Goal: Use online tool/utility: Utilize a website feature to perform a specific function

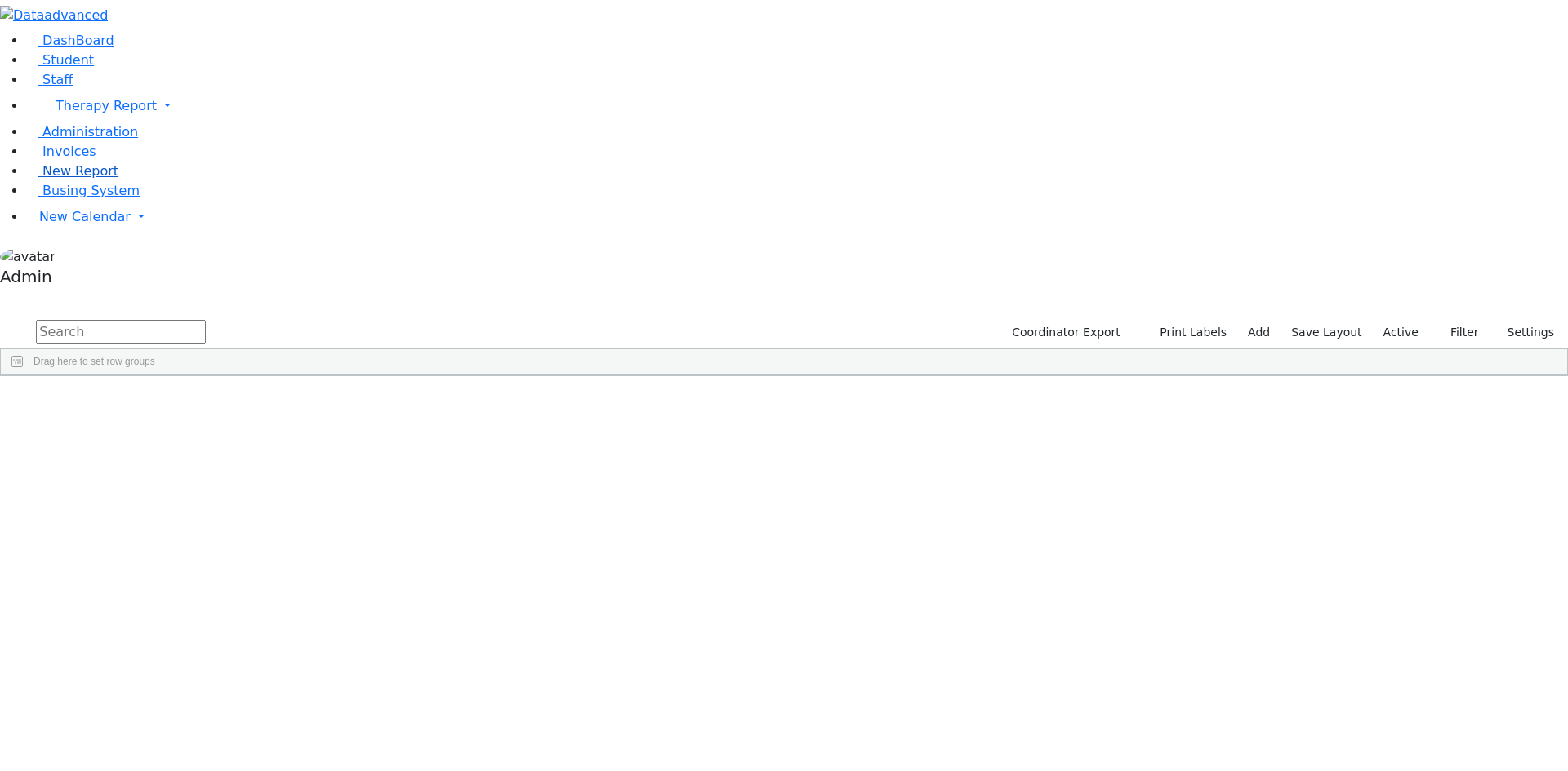
click at [54, 179] on span "New Report" at bounding box center [80, 171] width 76 height 16
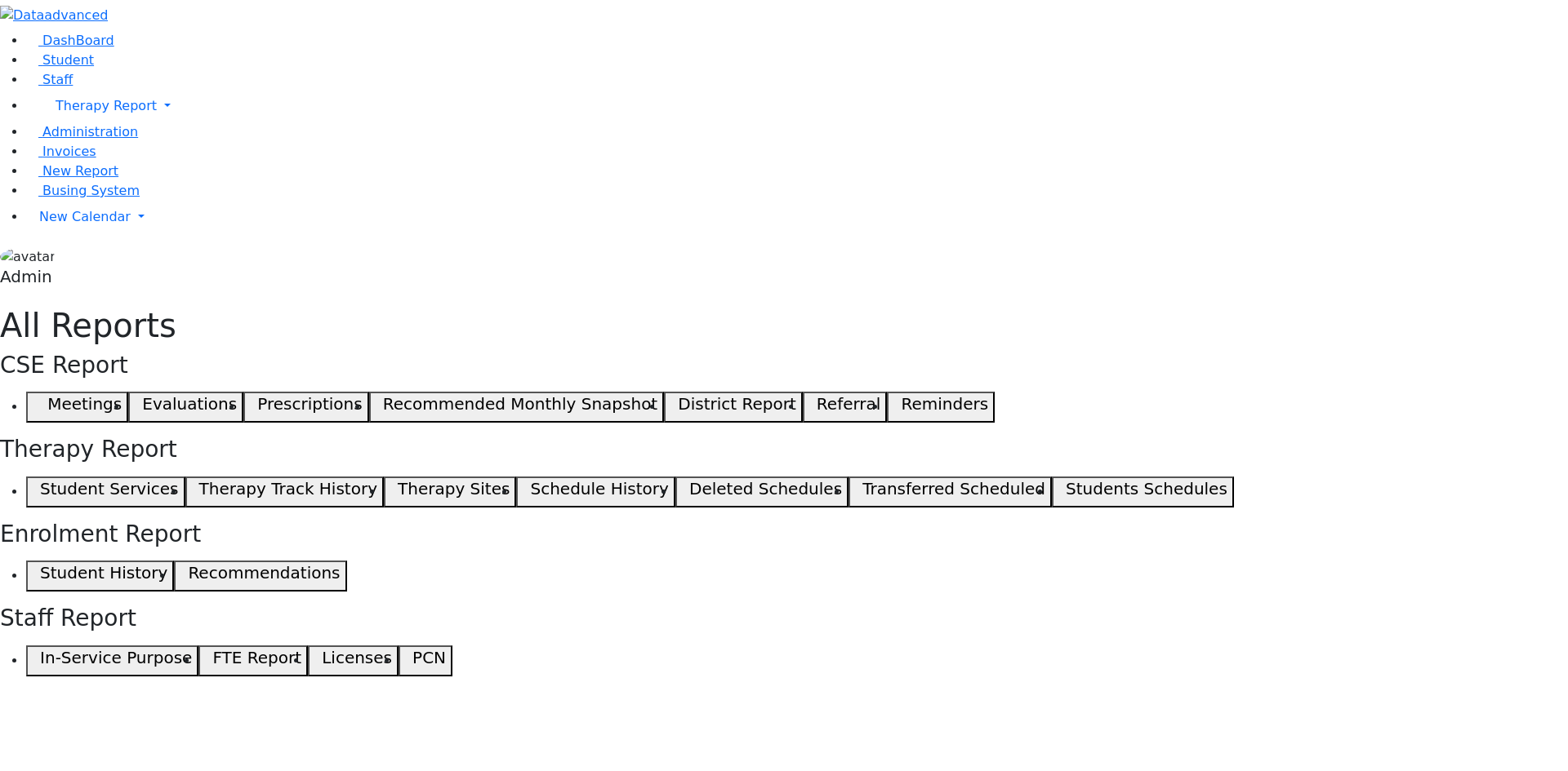
click at [40, 483] on span "button" at bounding box center [36, 492] width 7 height 19
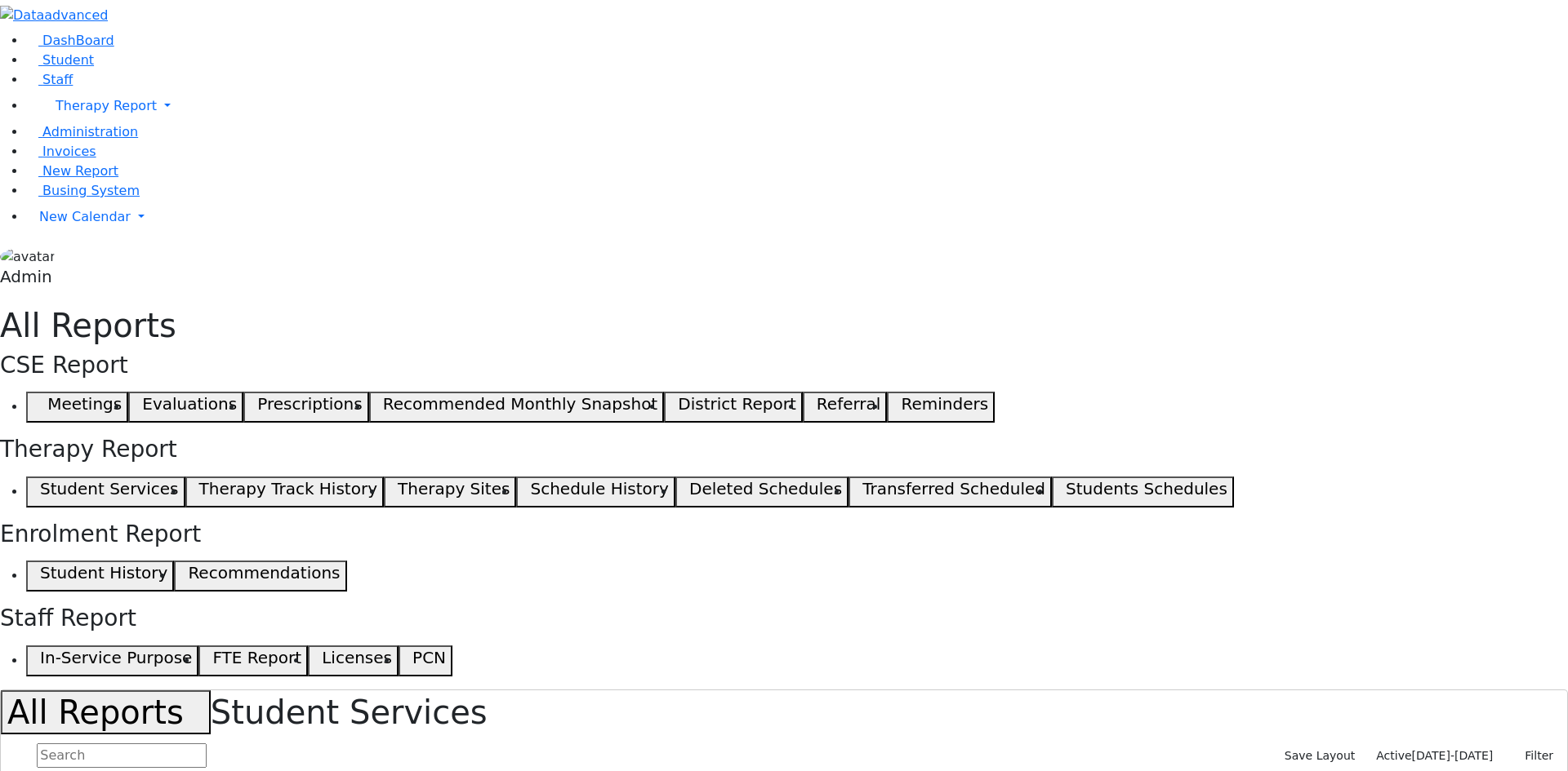
select select "landscape"
type input "12"
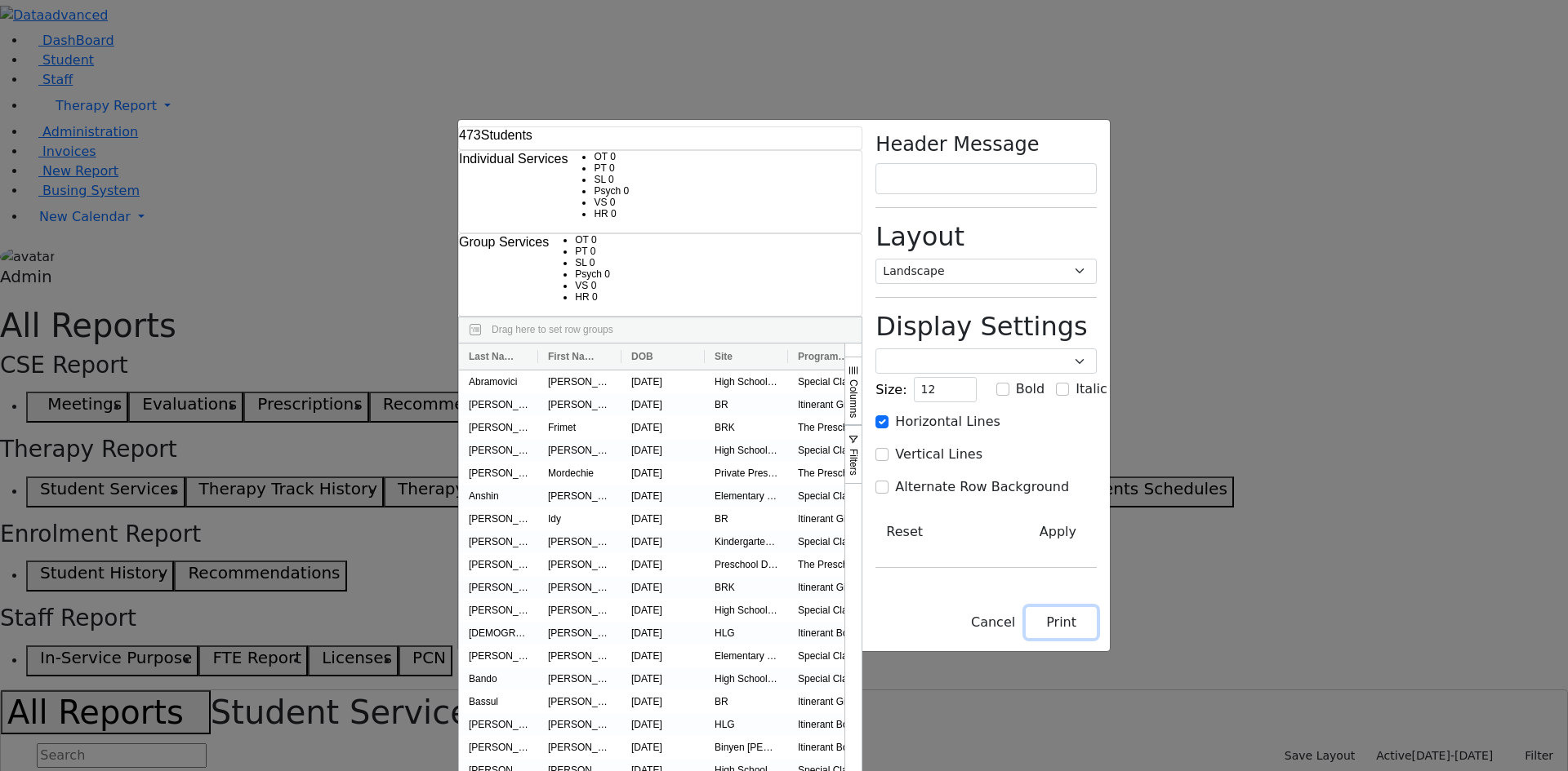
click at [1097, 639] on button "Print" at bounding box center [1061, 622] width 71 height 31
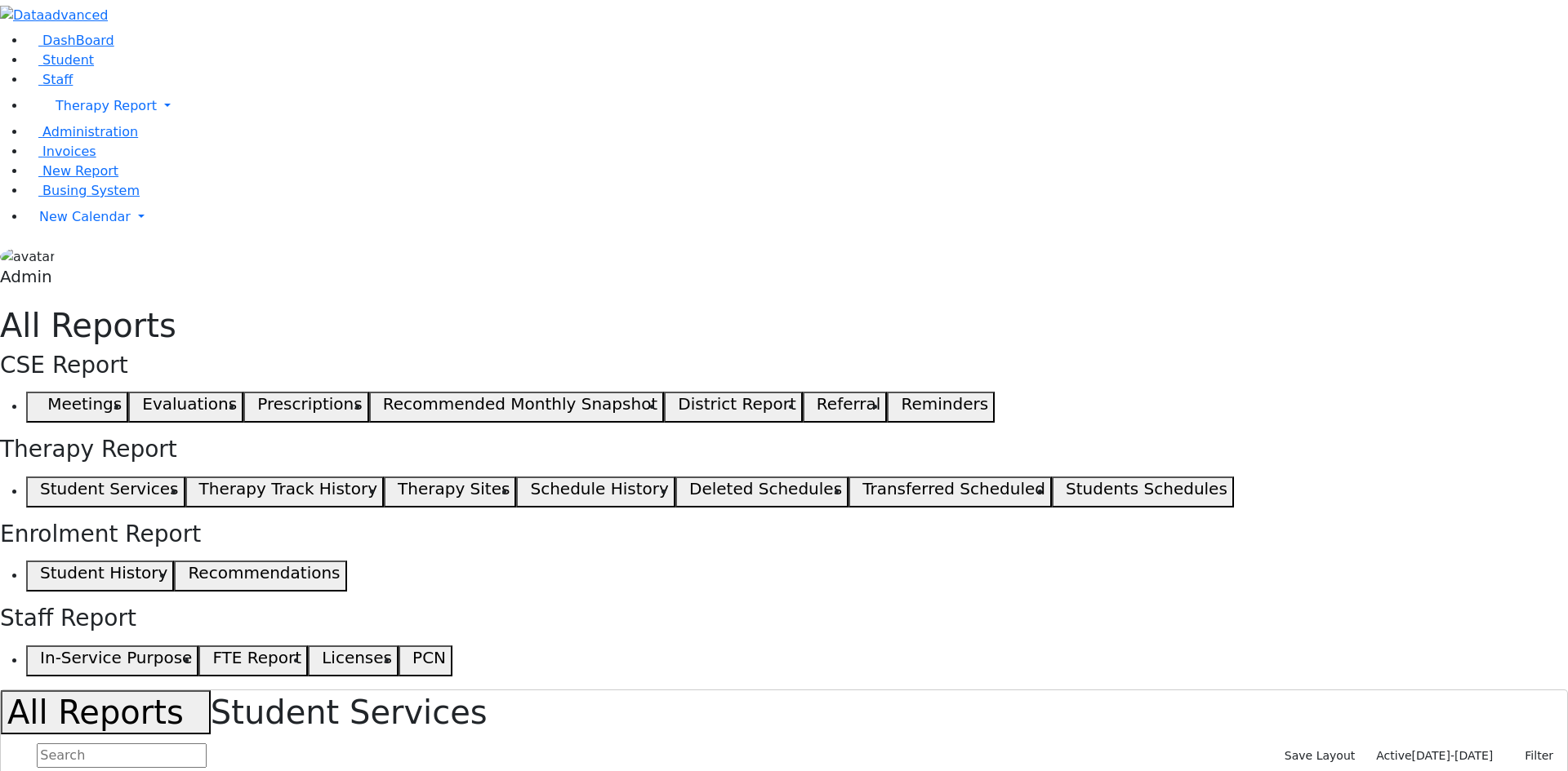
select select "landscape"
type input "12"
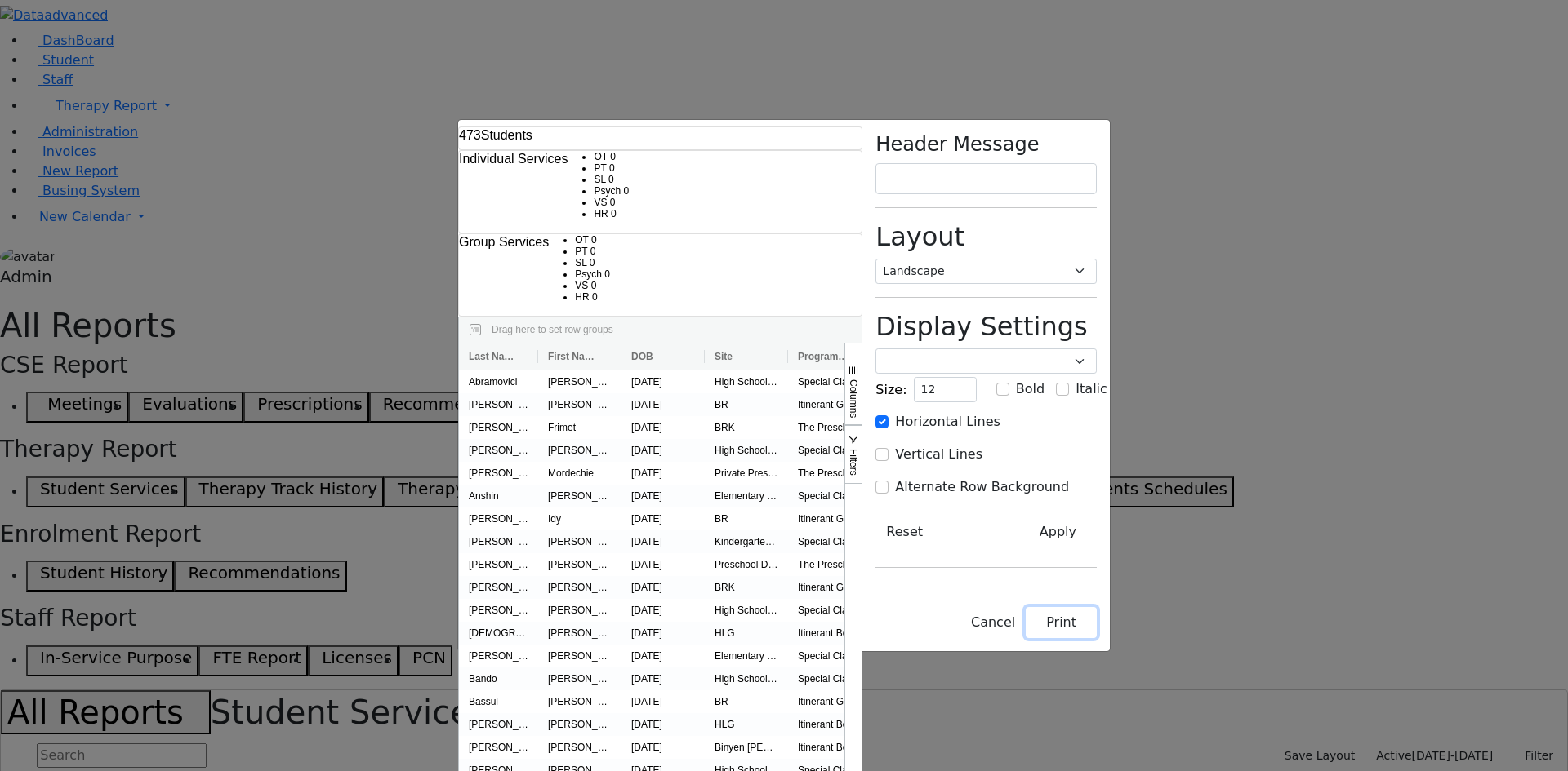
click at [1097, 639] on button "Print" at bounding box center [1061, 622] width 71 height 31
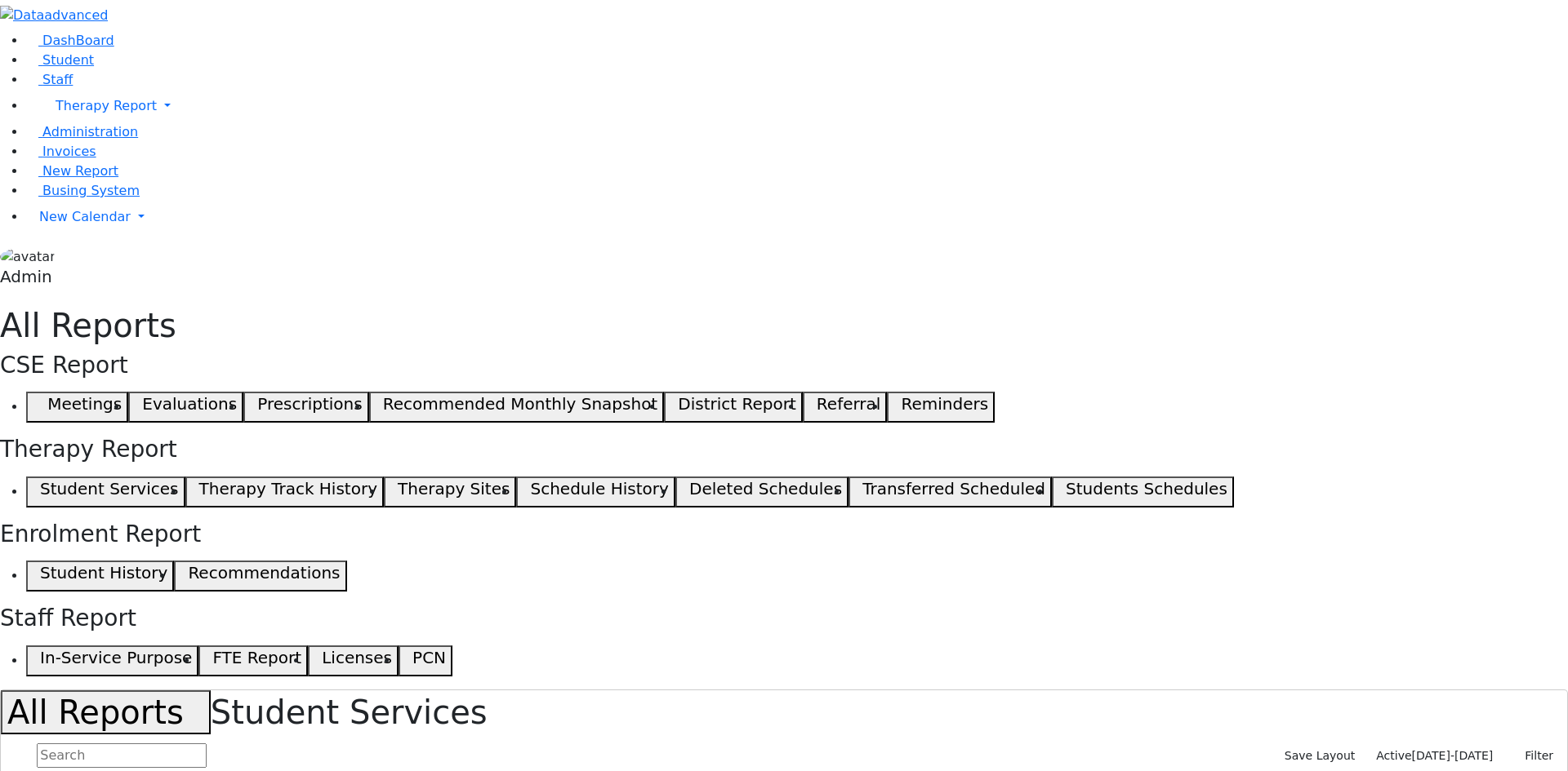
select select "landscape"
type input "12"
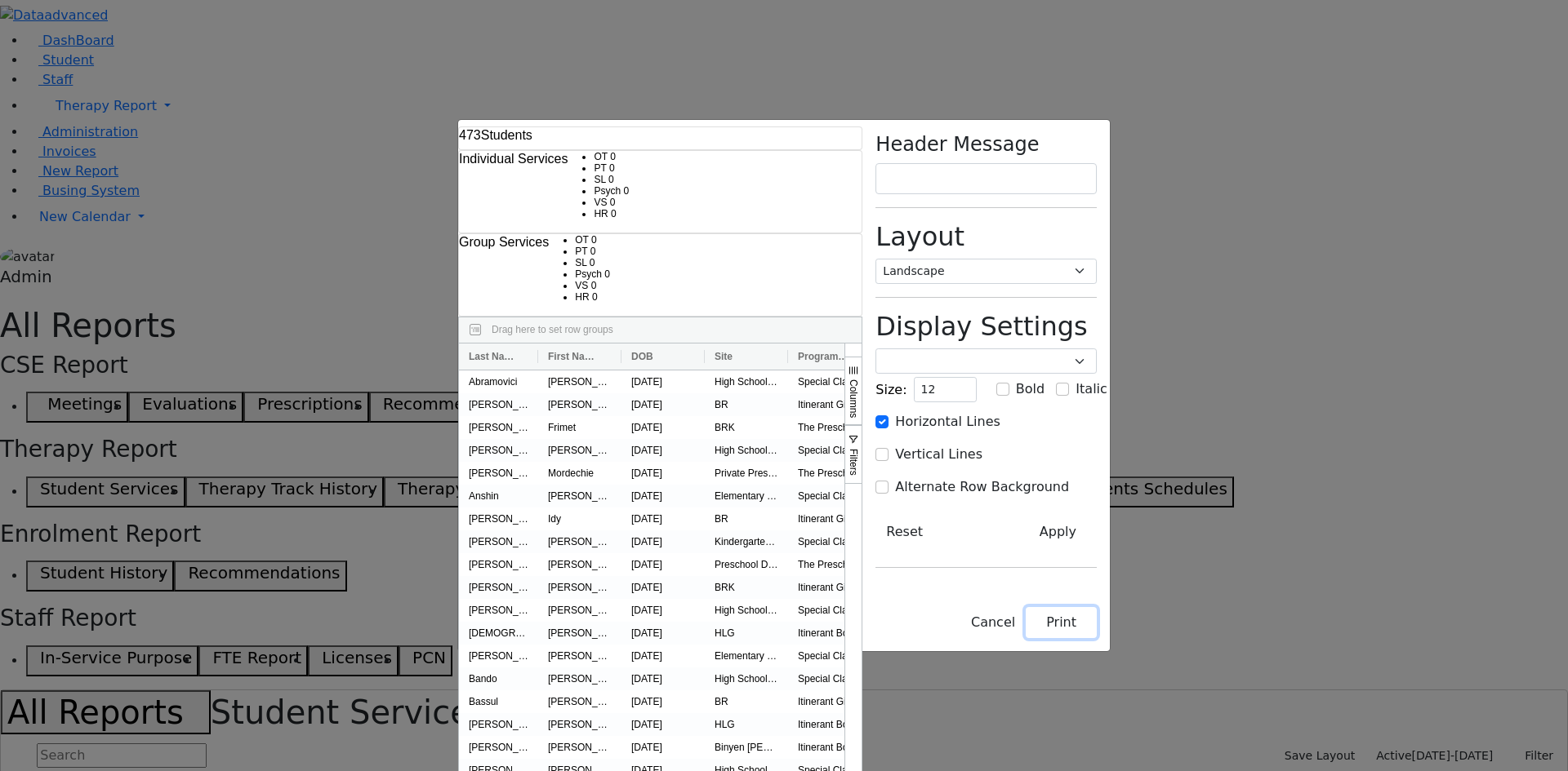
click at [1097, 639] on button "Print" at bounding box center [1061, 622] width 71 height 31
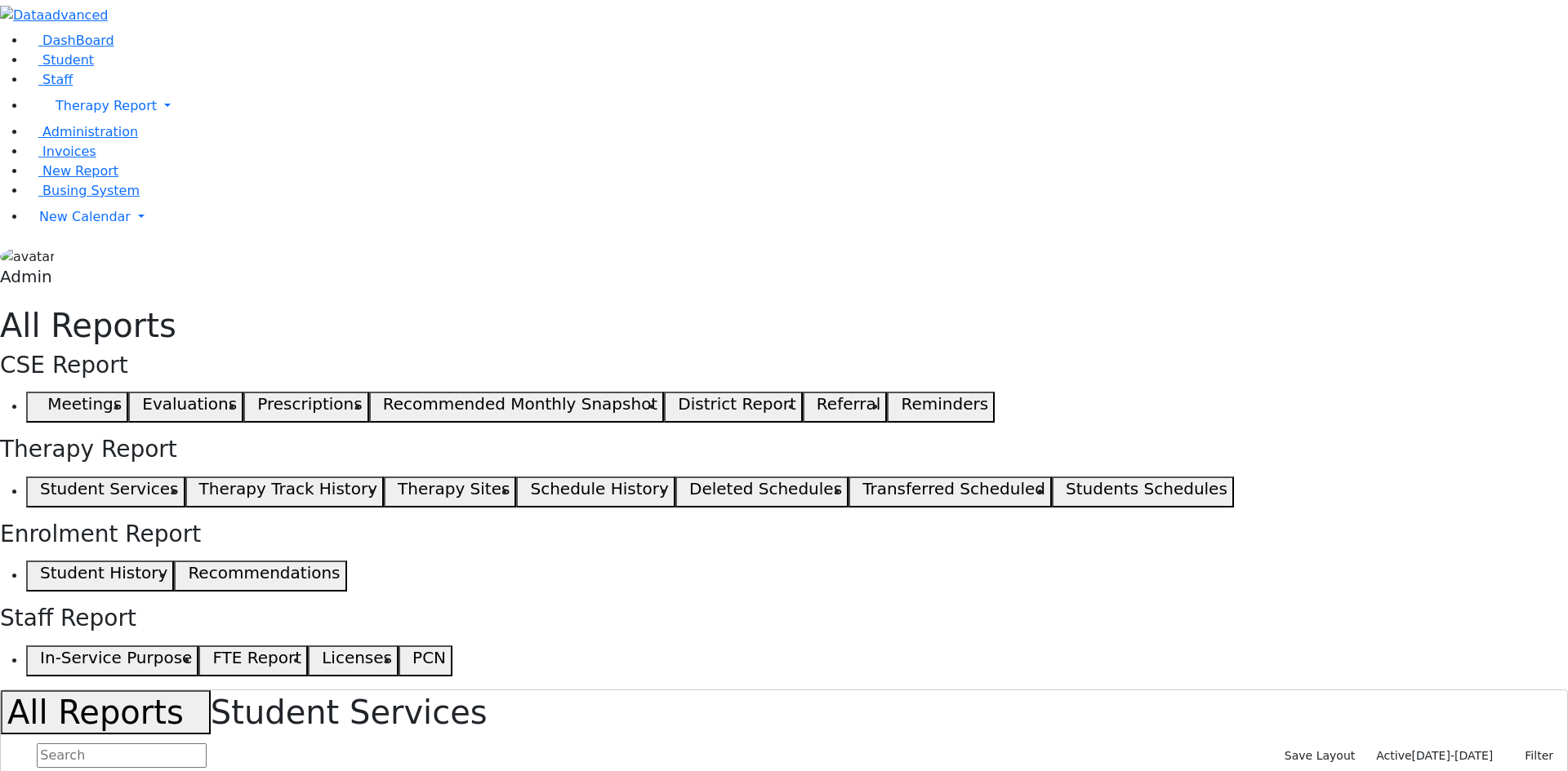
select select "landscape"
type input "12"
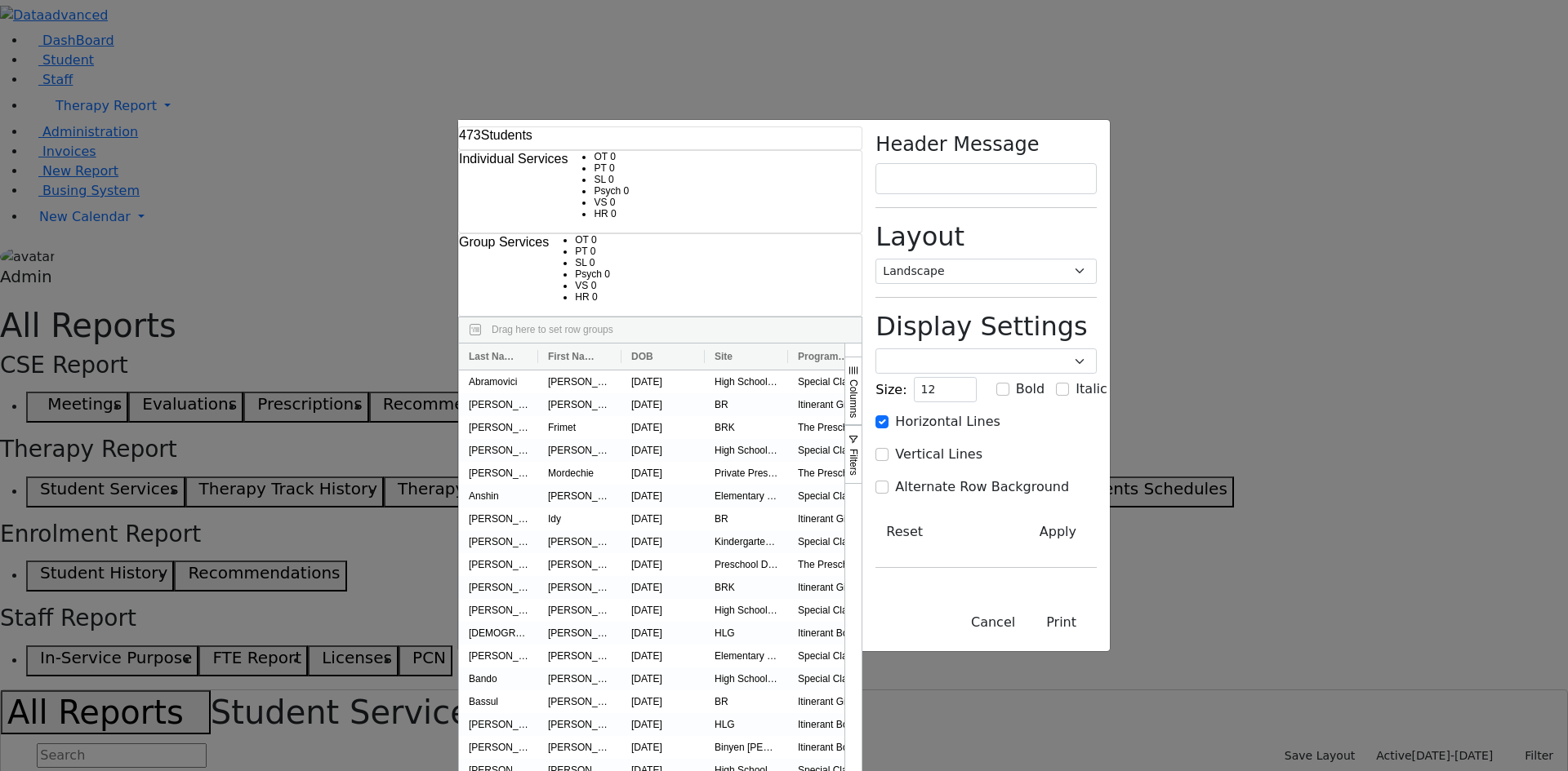
click at [1459, 596] on div "473 Students Individual Services OT 0 PT 0 SL 0 Psych 0 VS 0 0" at bounding box center [784, 386] width 1568 height 771
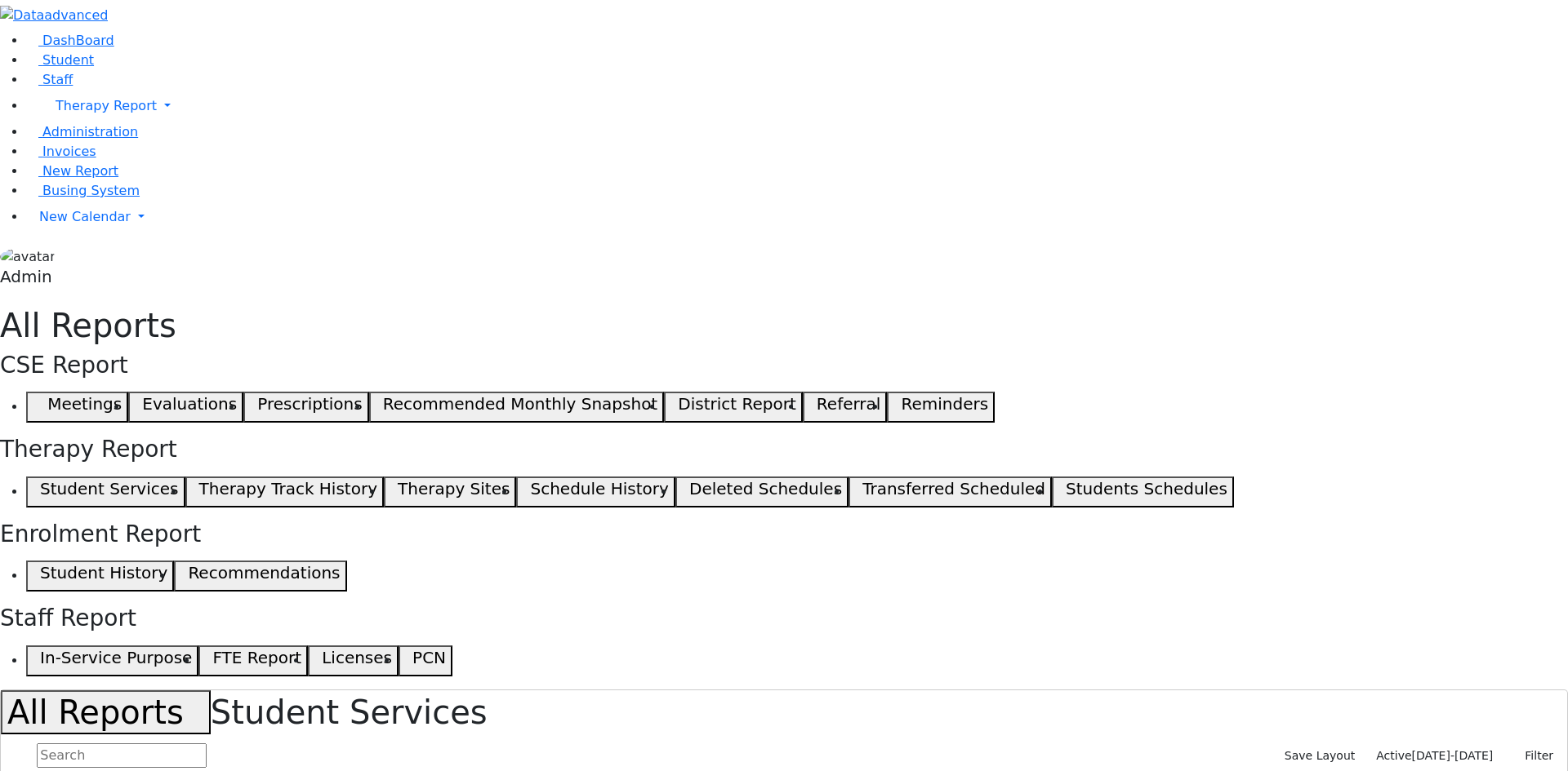
select select "landscape"
type input "12"
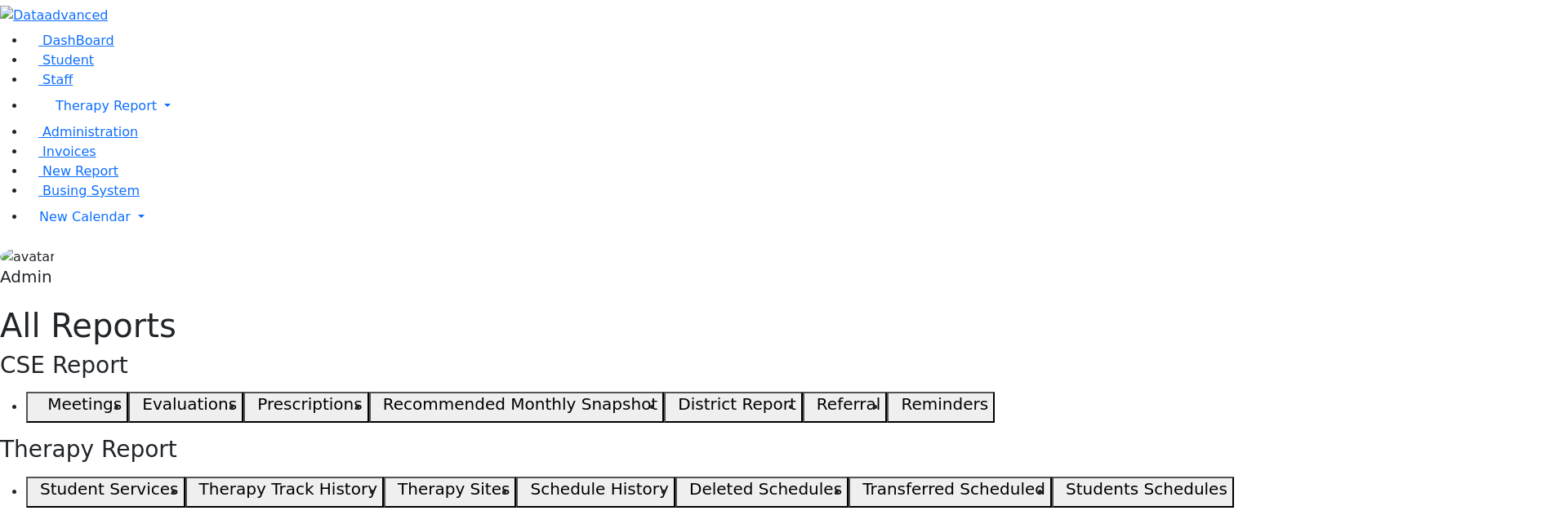
select select "landscape"
type input "12"
